Goal: Use online tool/utility: Use online tool/utility

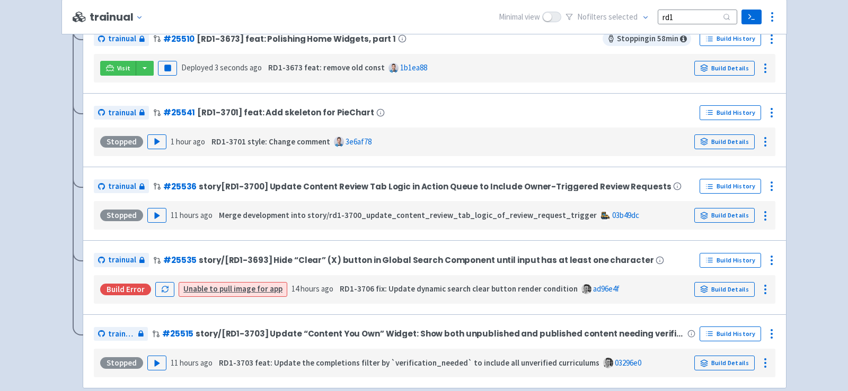
scroll to position [442, 0]
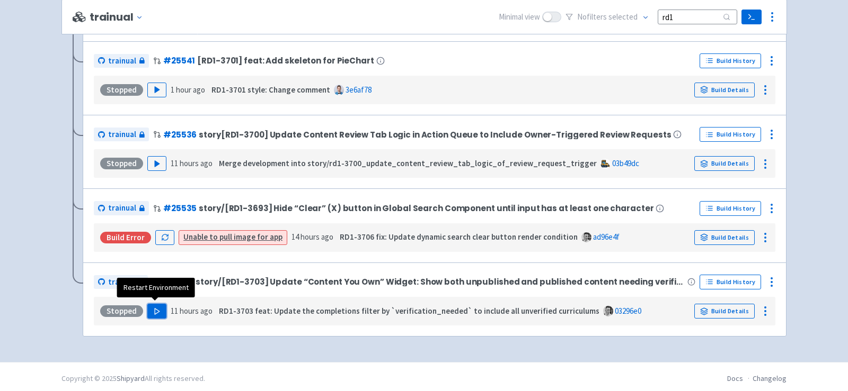
click at [155, 311] on icon "button" at bounding box center [157, 312] width 8 height 8
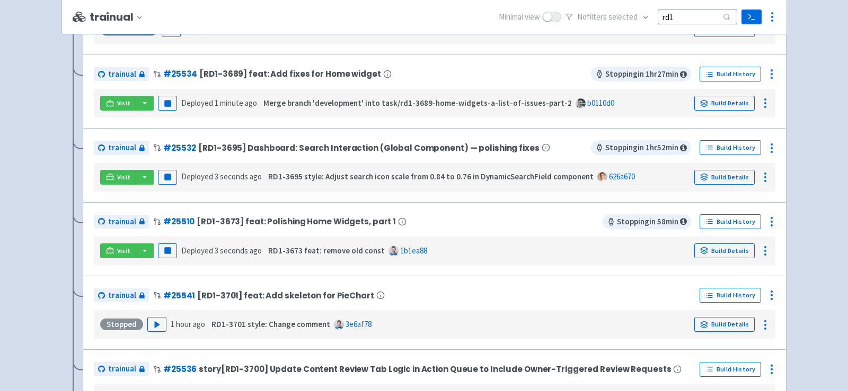
scroll to position [289, 0]
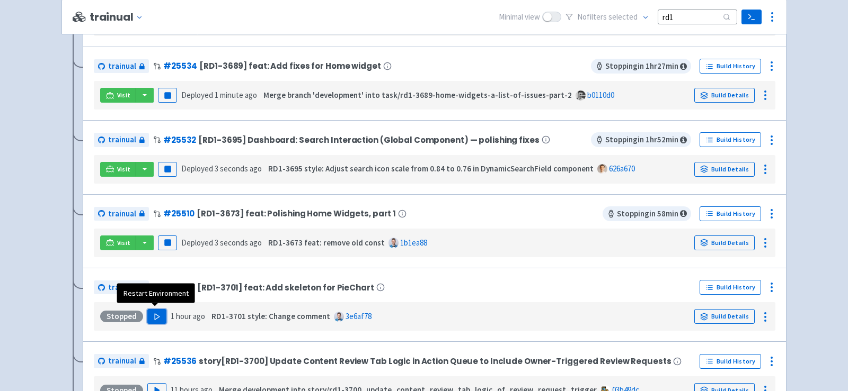
click at [155, 314] on polygon "button" at bounding box center [157, 317] width 5 height 6
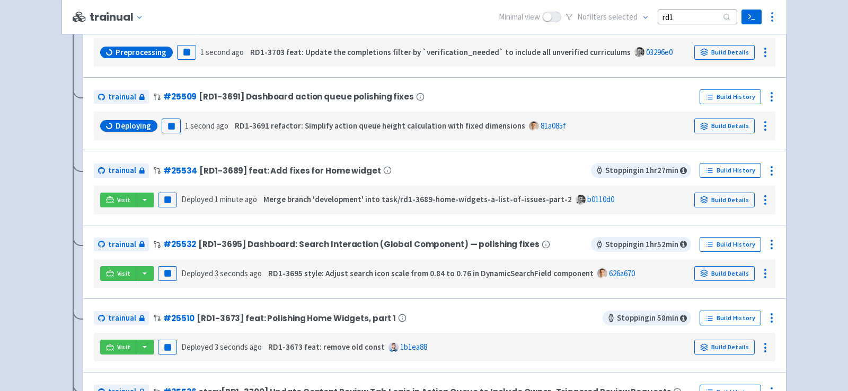
scroll to position [260, 0]
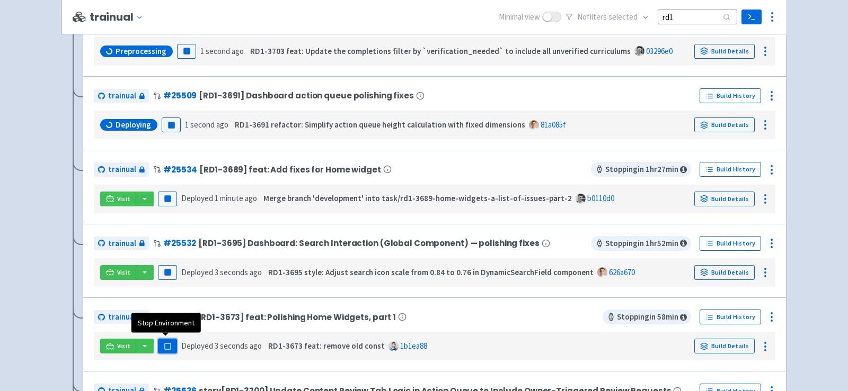
click at [170, 342] on button "Pause" at bounding box center [167, 346] width 19 height 15
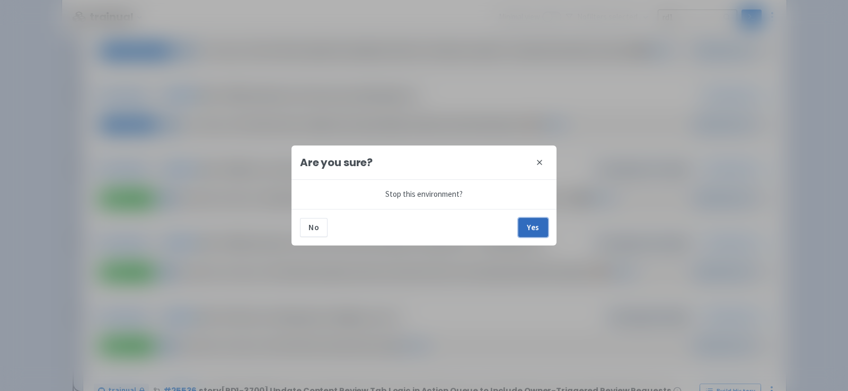
click at [534, 221] on button "Yes" at bounding box center [533, 227] width 30 height 19
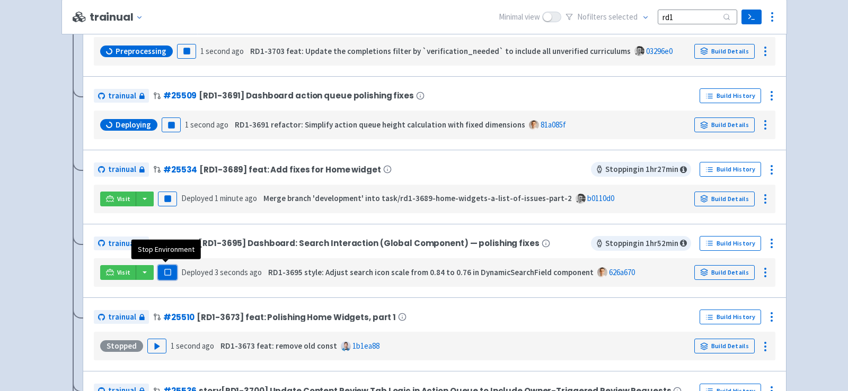
click at [169, 269] on icon "button" at bounding box center [168, 273] width 8 height 8
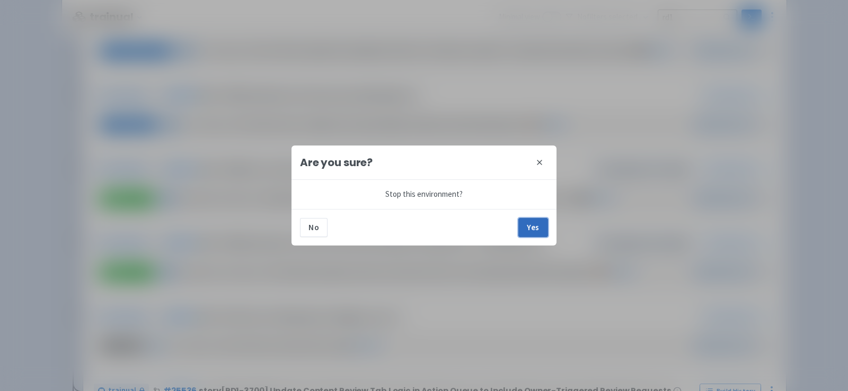
click at [534, 225] on button "Yes" at bounding box center [533, 227] width 30 height 19
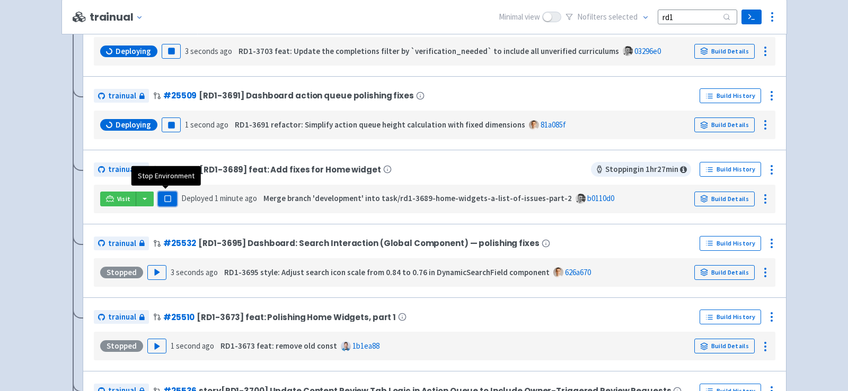
click at [168, 198] on rect "button" at bounding box center [167, 199] width 6 height 6
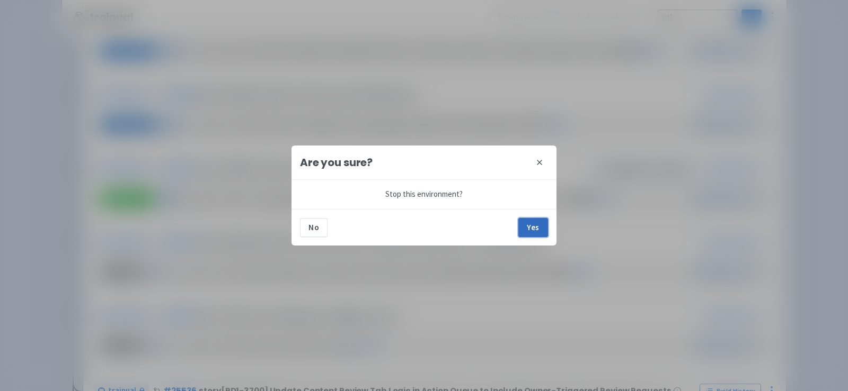
click at [530, 230] on button "Yes" at bounding box center [533, 227] width 30 height 19
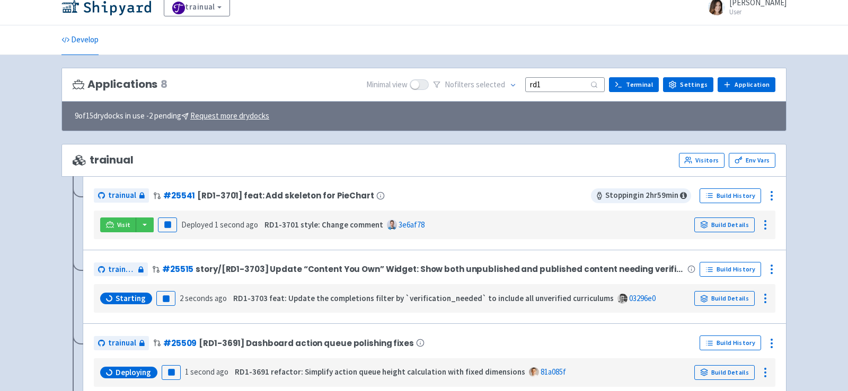
scroll to position [22, 0]
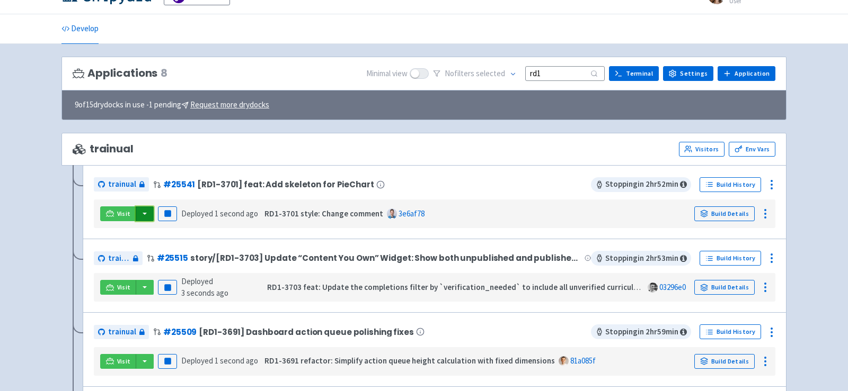
click at [142, 217] on button "button" at bounding box center [145, 214] width 18 height 15
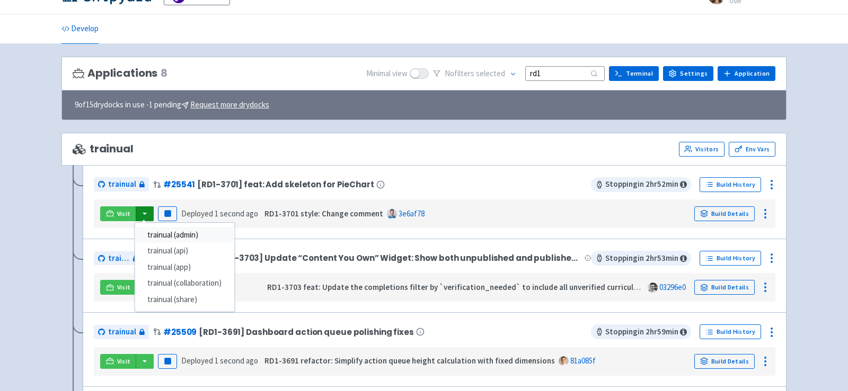
click at [178, 230] on link "trainual (admin)" at bounding box center [185, 235] width 100 height 16
